Goal: Information Seeking & Learning: Find specific page/section

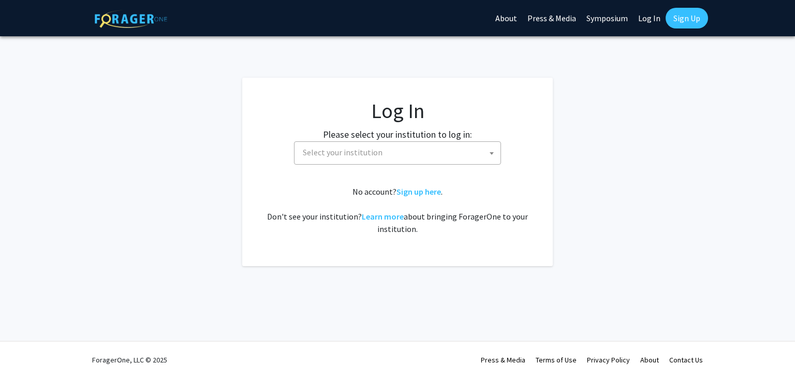
select select
click at [340, 158] on span "Select your institution" at bounding box center [400, 152] width 202 height 21
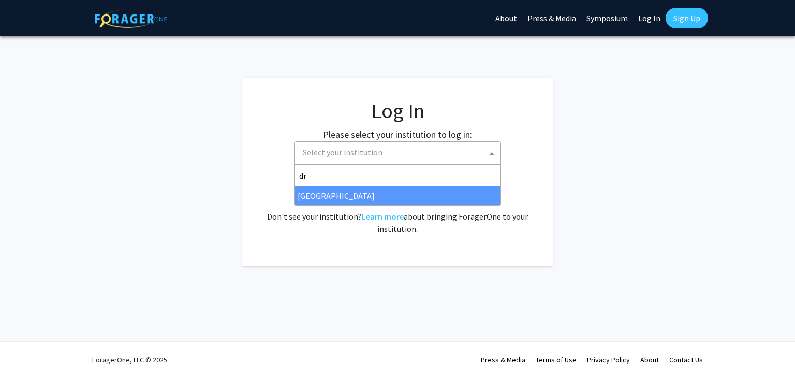
type input "dre"
select select "6"
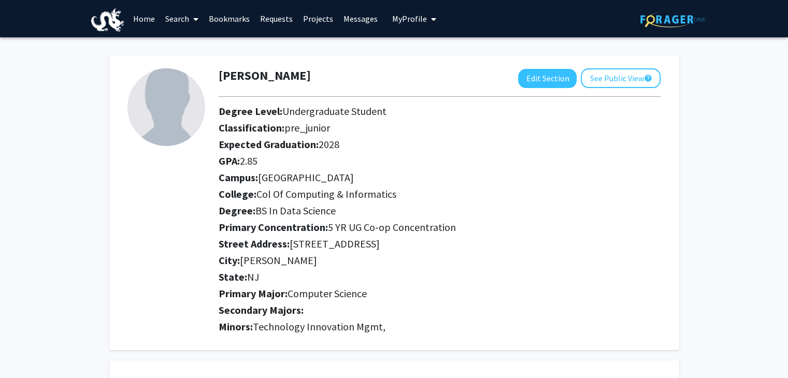
click at [191, 19] on span at bounding box center [193, 19] width 9 height 36
click at [185, 69] on span "Students" at bounding box center [191, 68] width 63 height 21
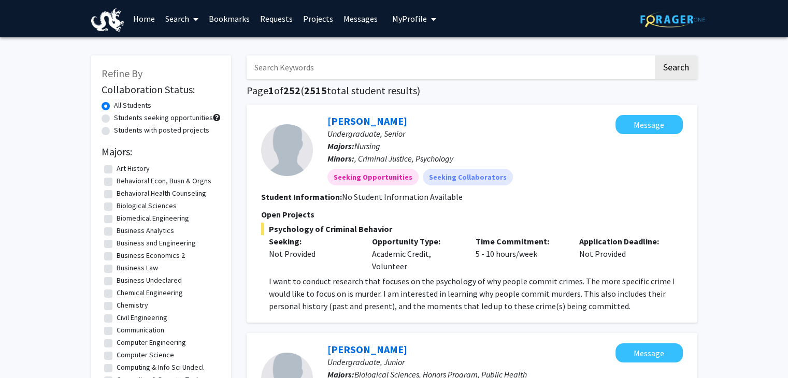
click at [193, 16] on span at bounding box center [193, 19] width 9 height 36
click at [185, 46] on span "Faculty/Staff" at bounding box center [198, 47] width 76 height 21
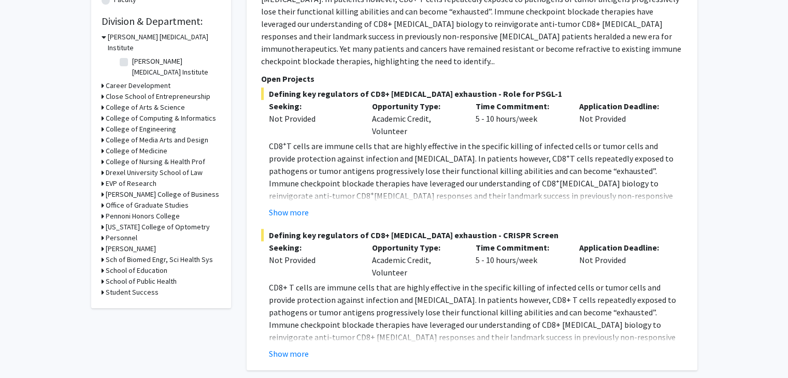
scroll to position [285, 0]
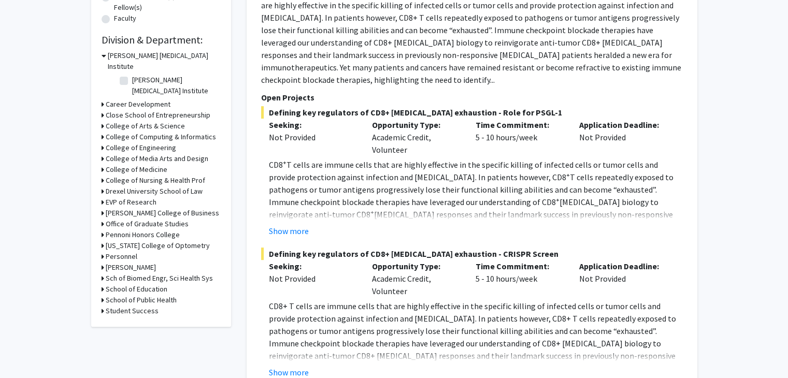
click at [167, 121] on h3 "College of Arts & Science" at bounding box center [145, 126] width 79 height 11
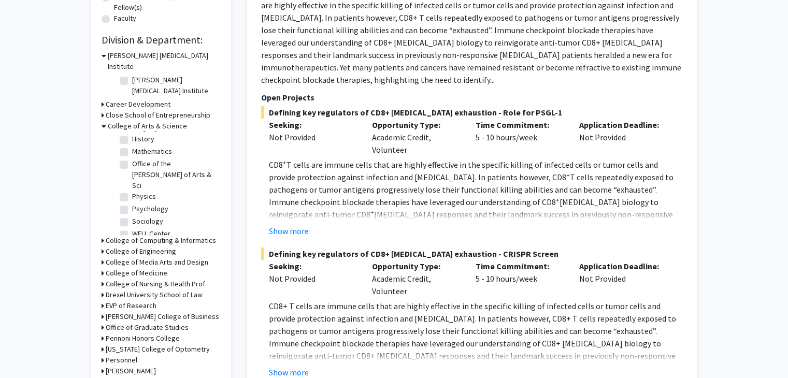
scroll to position [172, 0]
click at [165, 121] on h3 "College of Arts & Science" at bounding box center [147, 126] width 79 height 11
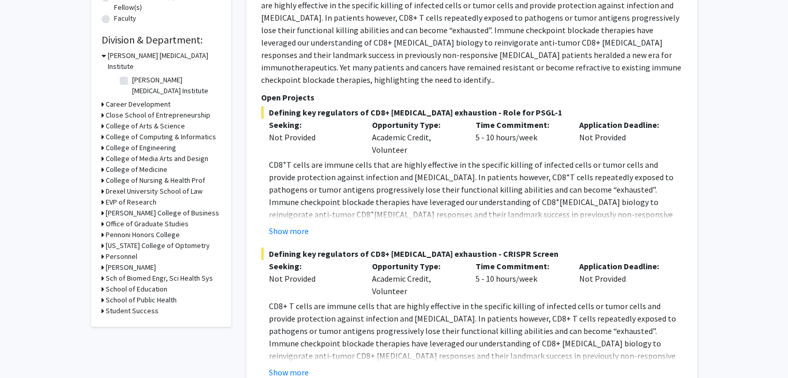
click at [158, 121] on h3 "College of Arts & Science" at bounding box center [145, 126] width 79 height 11
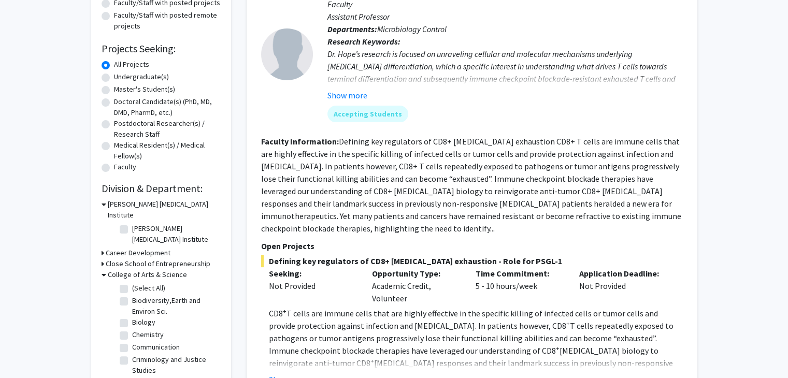
scroll to position [139, 0]
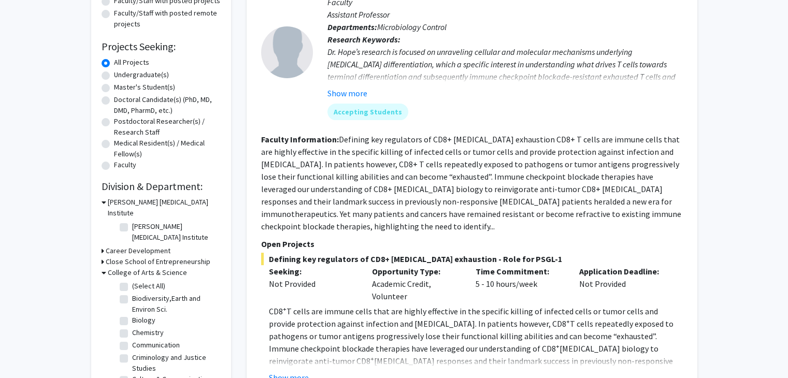
click at [153, 281] on label "(Select All)" at bounding box center [148, 286] width 33 height 11
click at [139, 281] on input "(Select All)" at bounding box center [135, 284] width 7 height 7
checkbox input "true"
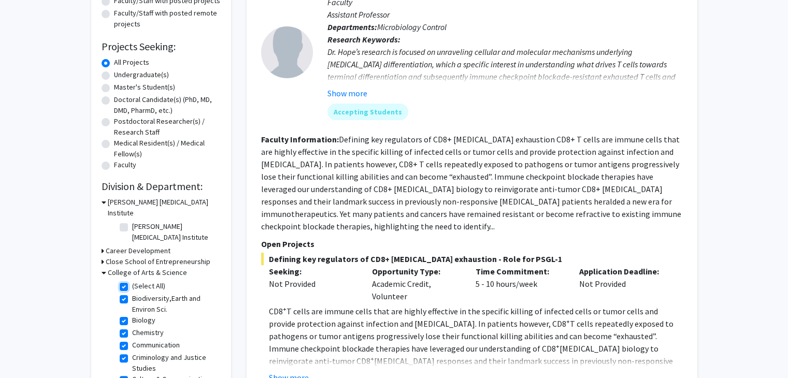
checkbox input "true"
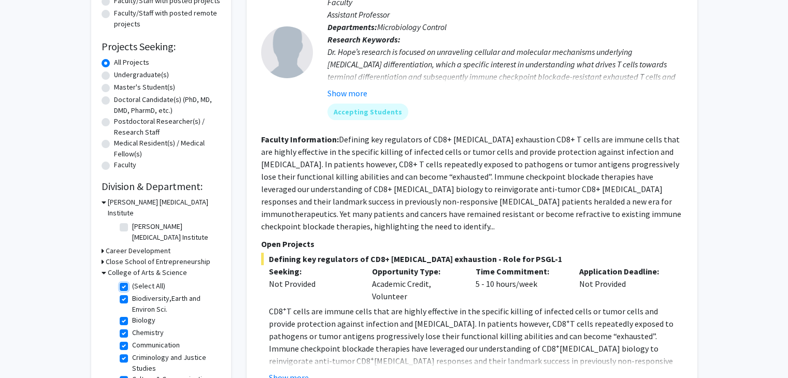
checkbox input "true"
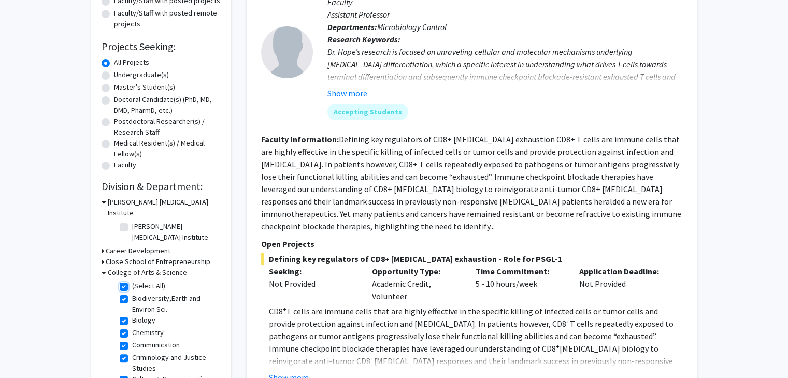
checkbox input "true"
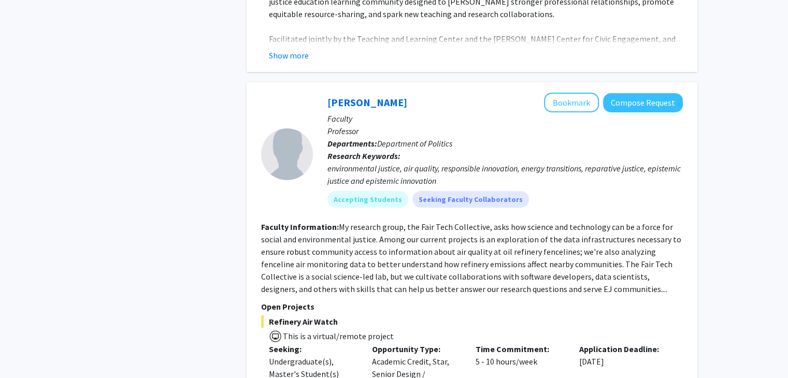
scroll to position [3570, 0]
